Goal: Task Accomplishment & Management: Manage account settings

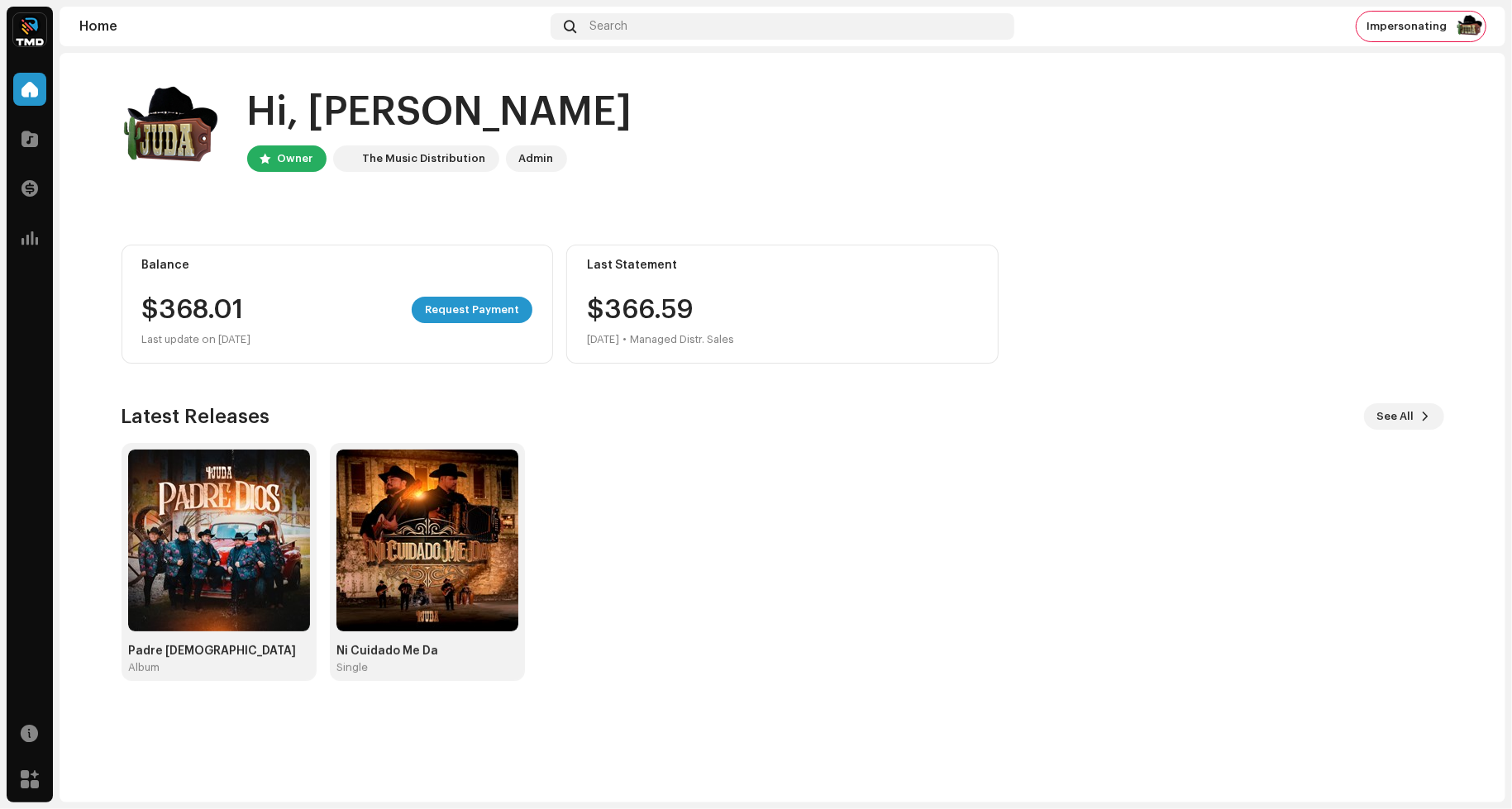
click at [31, 31] on img at bounding box center [30, 30] width 33 height 33
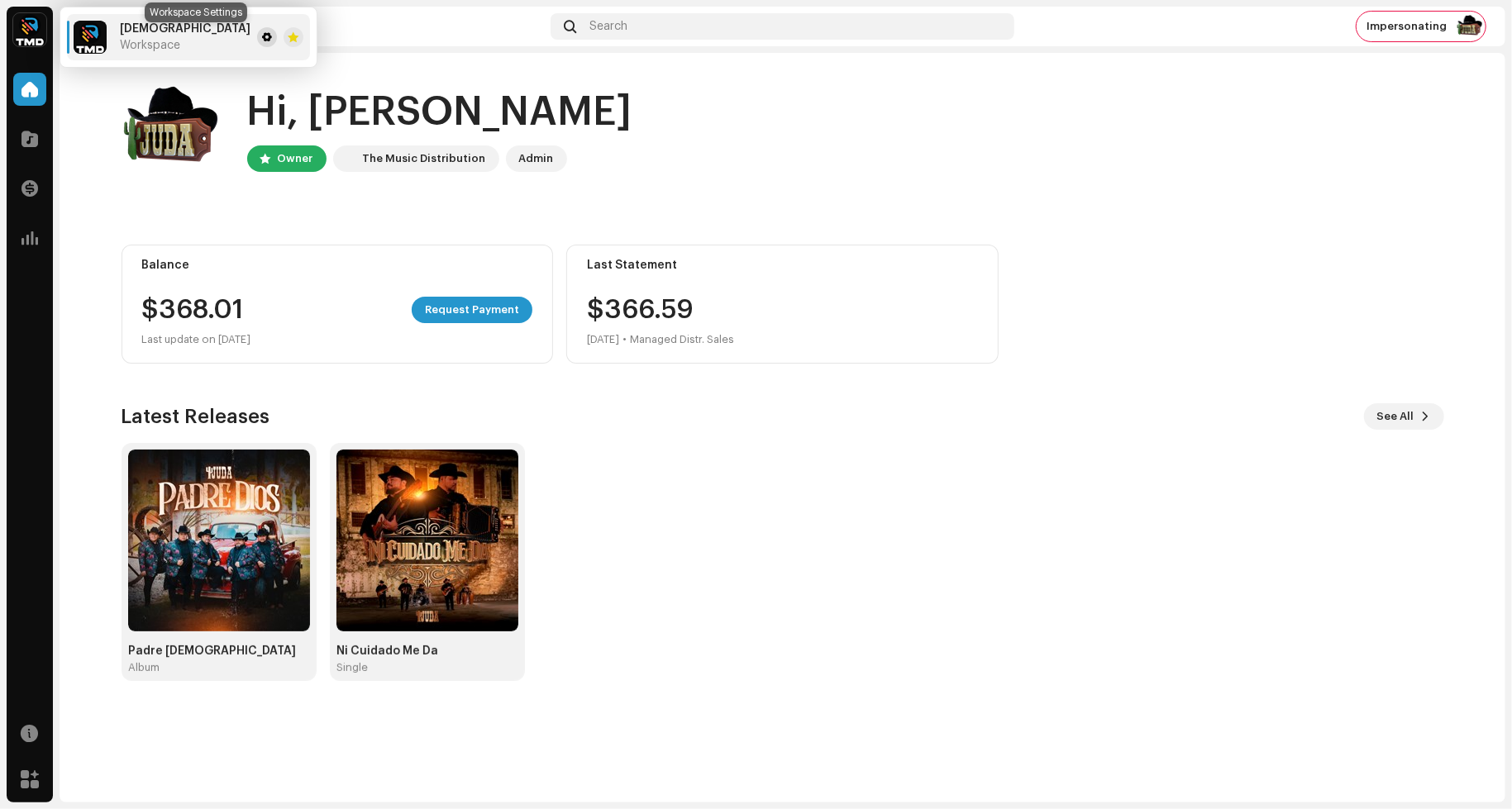
click at [262, 36] on span at bounding box center [267, 37] width 10 height 13
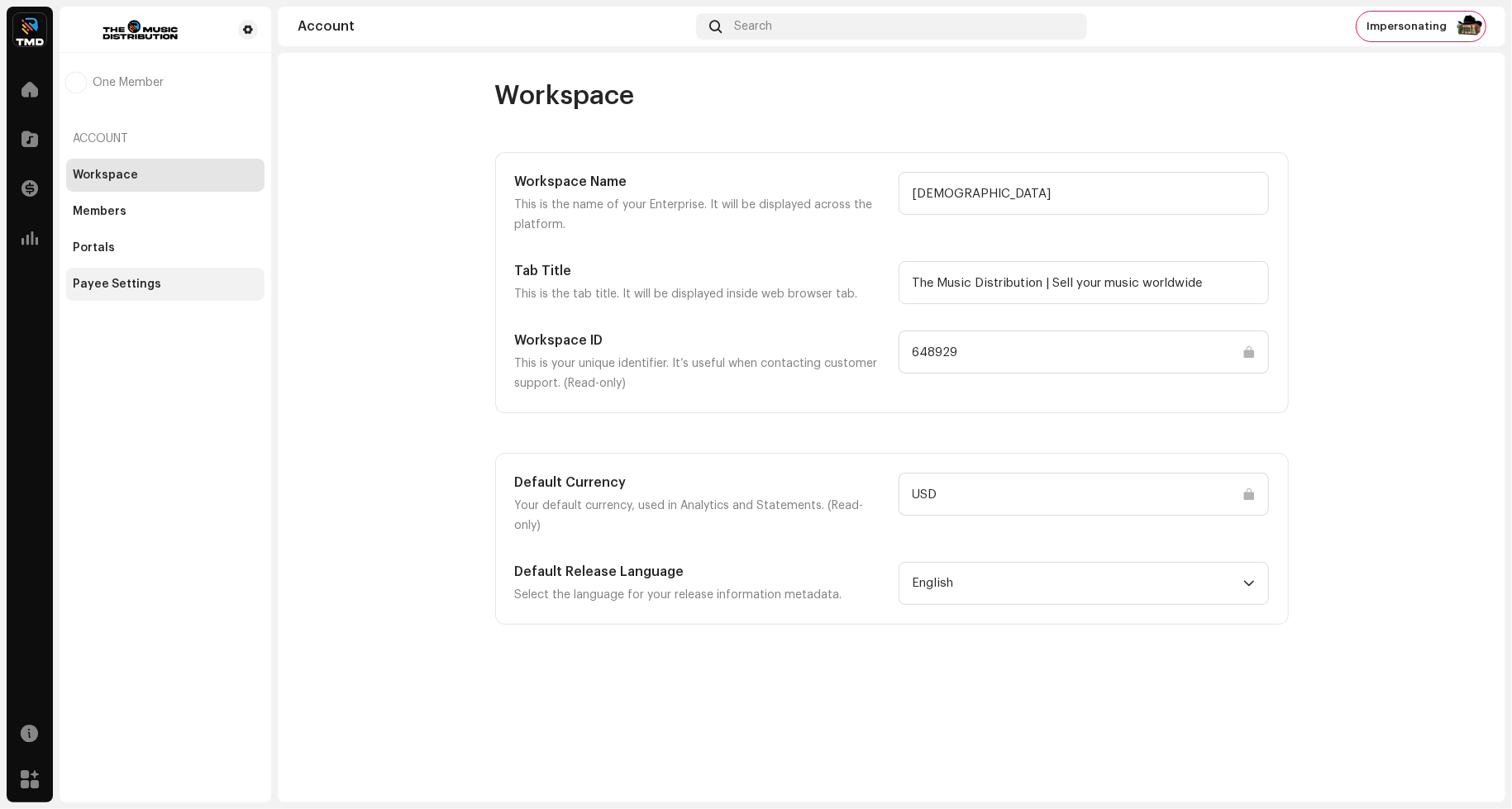
click at [166, 282] on div "Payee Settings" at bounding box center [166, 284] width 185 height 13
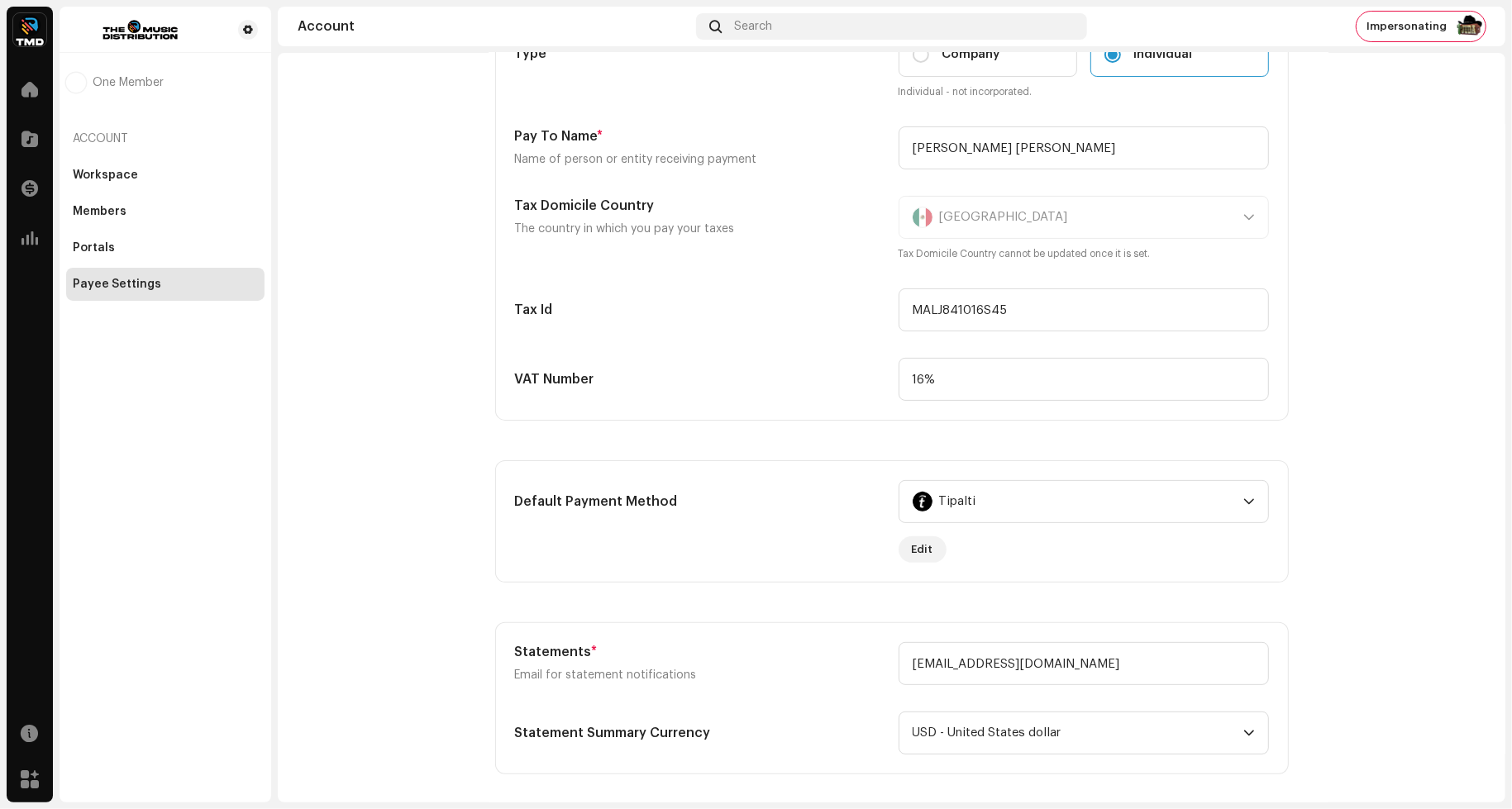
scroll to position [301, 0]
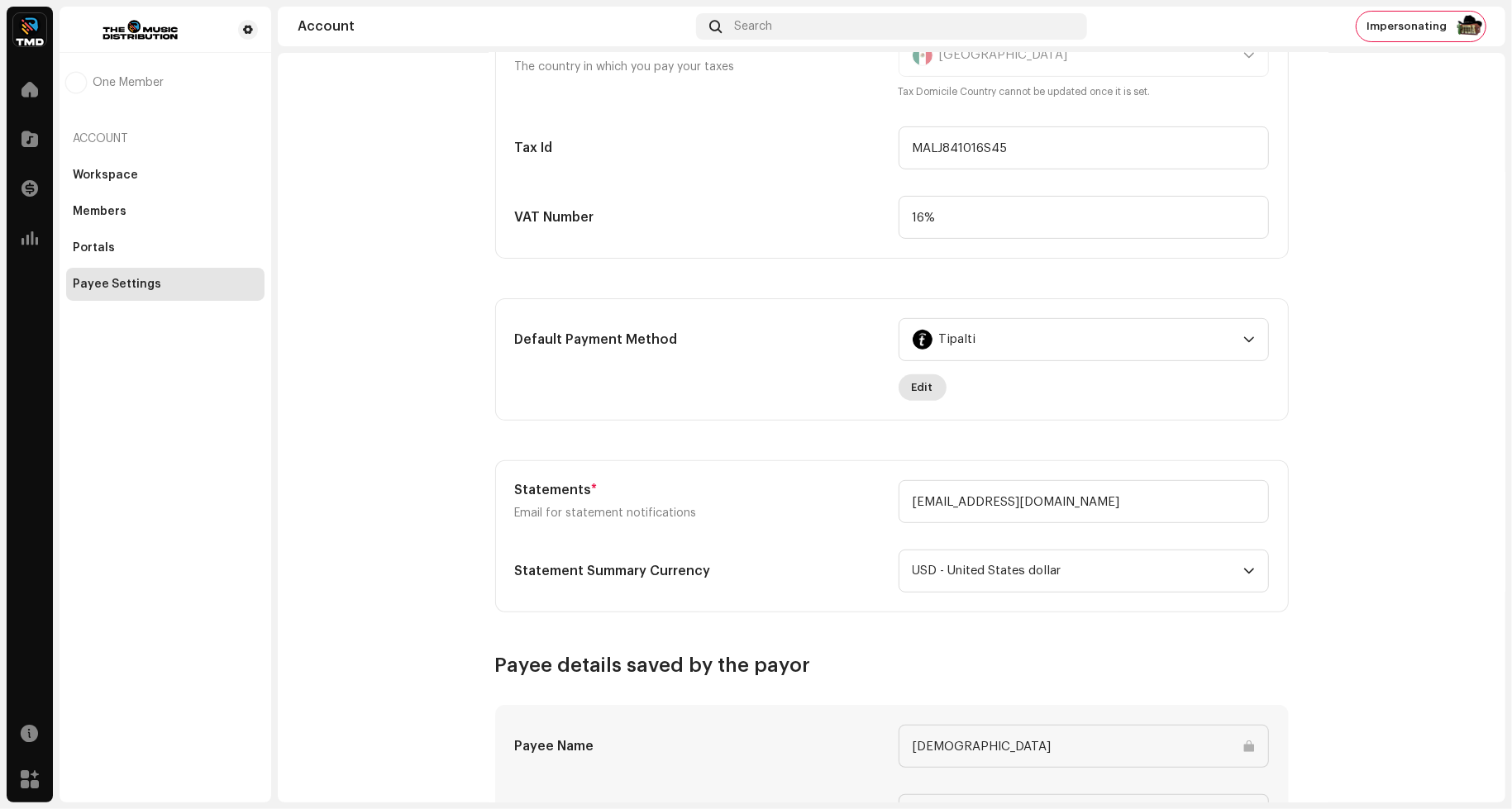
click at [926, 386] on span "Edit" at bounding box center [922, 388] width 22 height 33
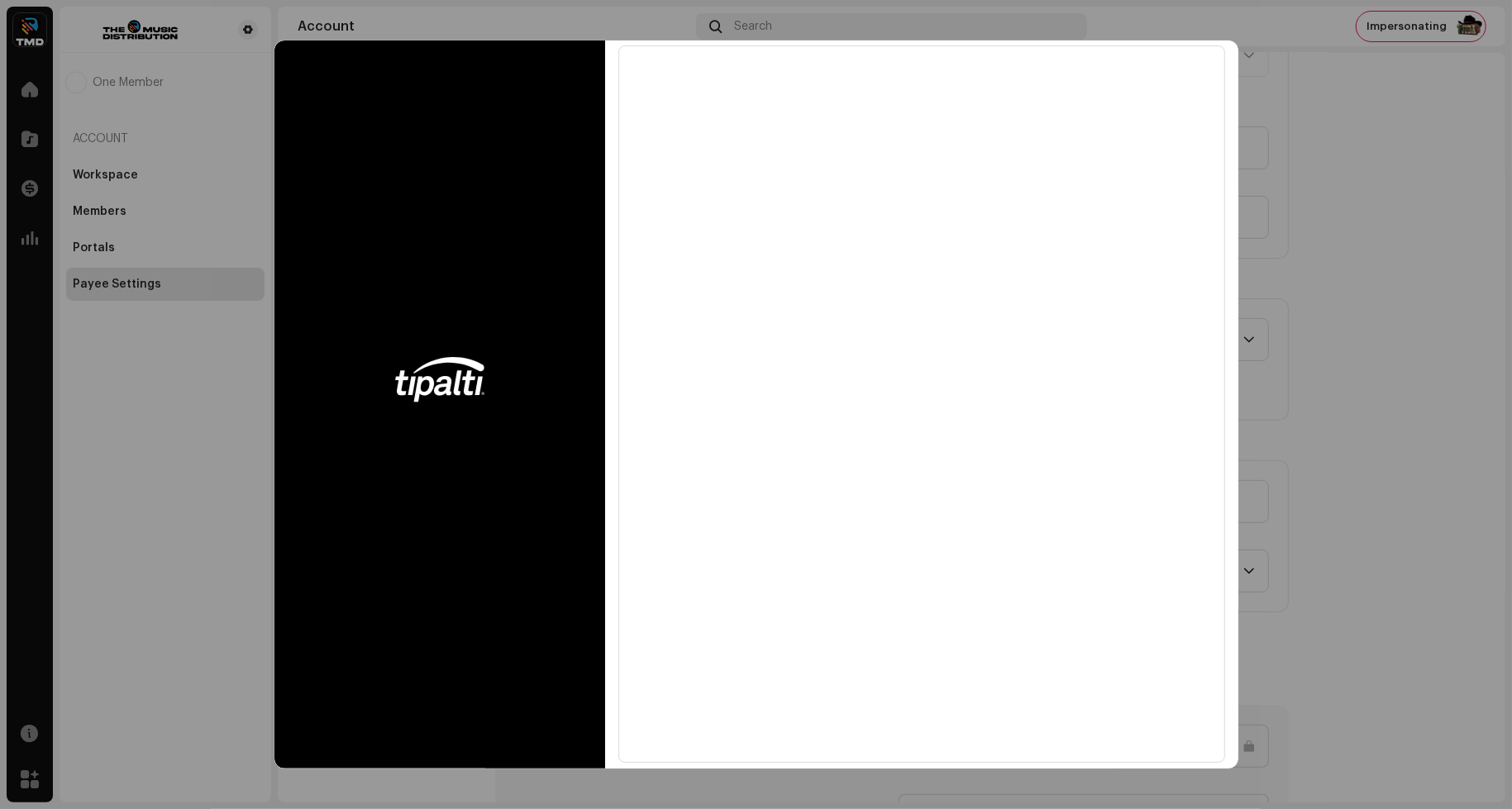
scroll to position [75, 0]
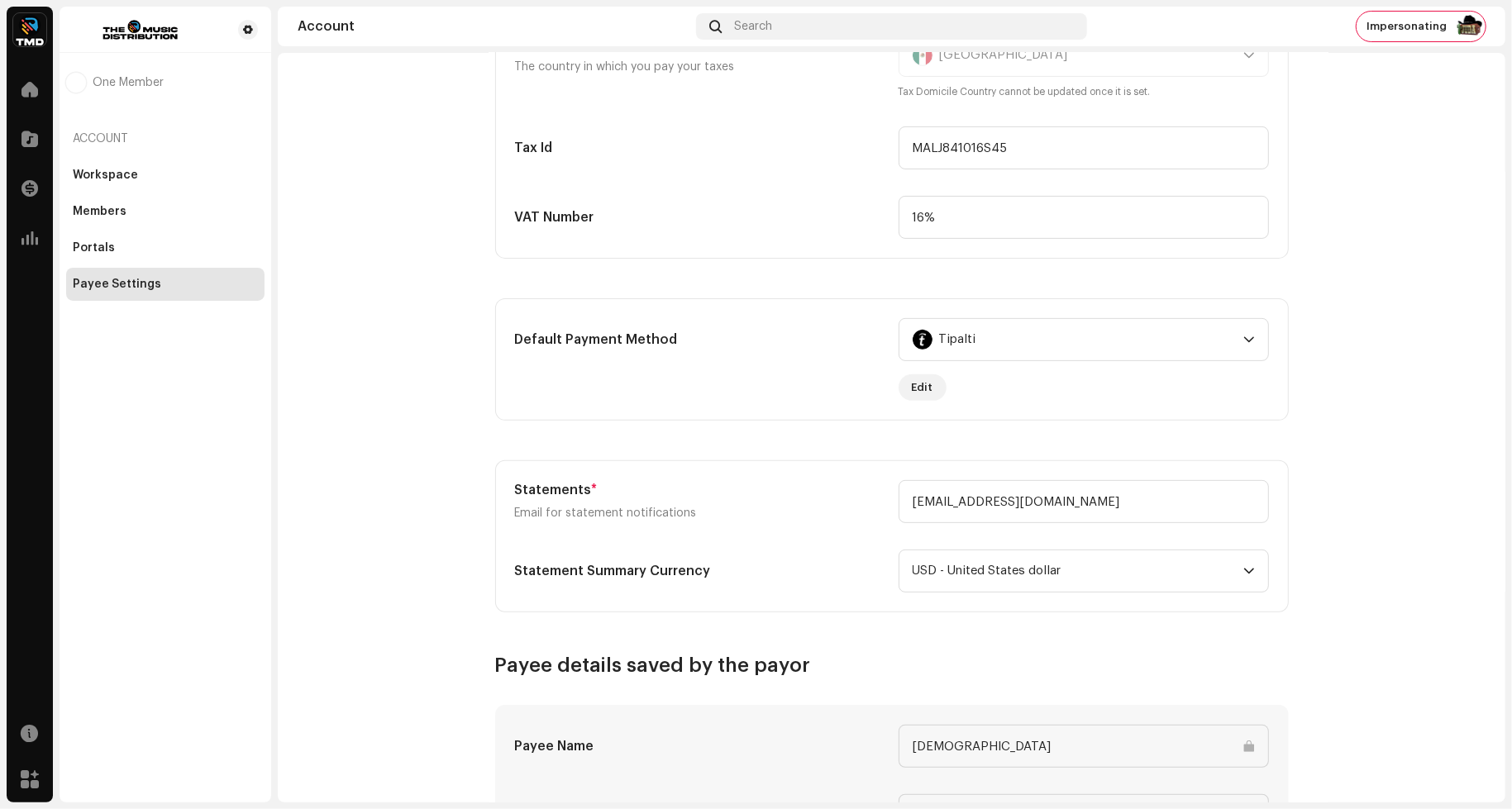
click at [1379, 514] on div "Complete the form below to finish payment setup" at bounding box center [756, 404] width 1512 height 809
